Goal: Task Accomplishment & Management: Manage account settings

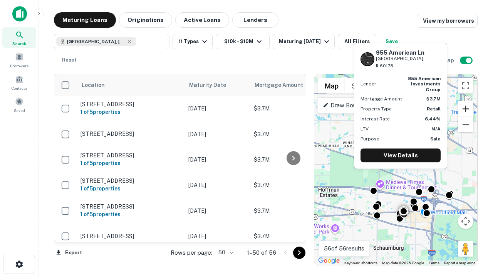
click at [466, 109] on button "Zoom in" at bounding box center [465, 108] width 15 height 15
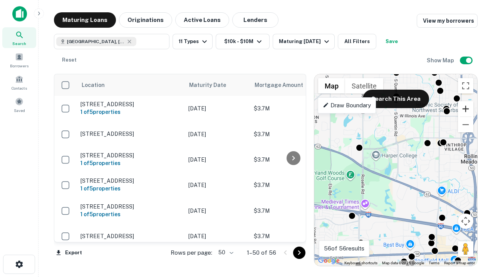
click at [466, 109] on button "Zoom in" at bounding box center [465, 108] width 15 height 15
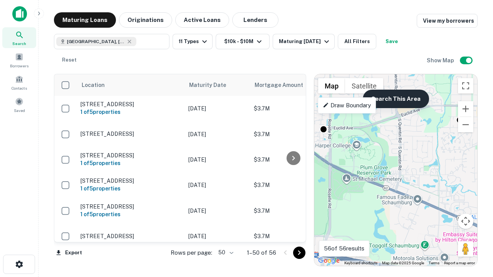
click at [396, 99] on button "Search This Area" at bounding box center [396, 99] width 66 height 18
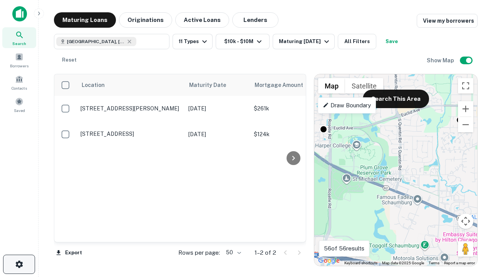
click at [19, 265] on icon "button" at bounding box center [19, 264] width 9 height 9
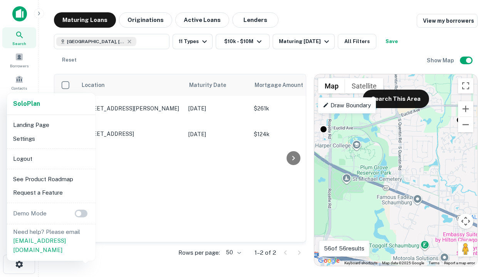
click at [51, 159] on li "Logout" at bounding box center [51, 159] width 82 height 14
